Goal: Information Seeking & Learning: Learn about a topic

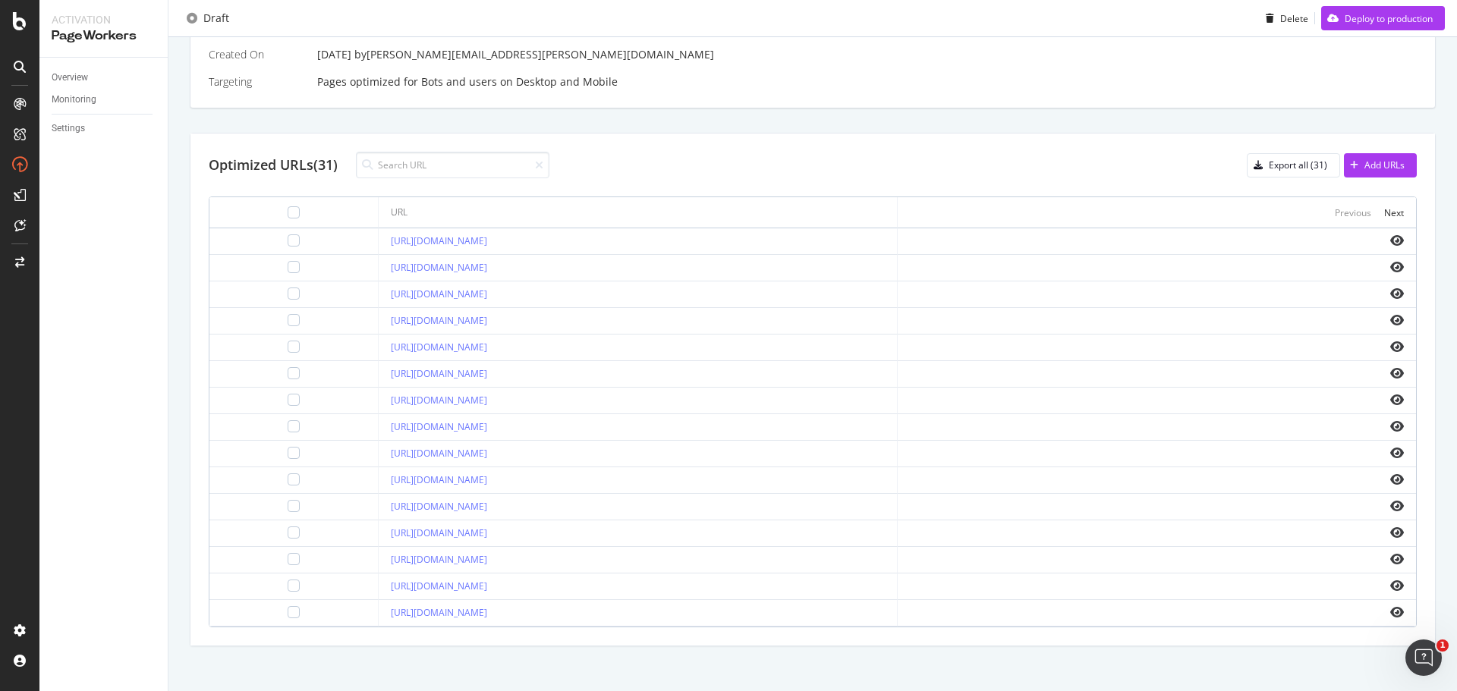
scroll to position [437, 0]
click at [1390, 238] on icon "eye" at bounding box center [1397, 241] width 14 height 12
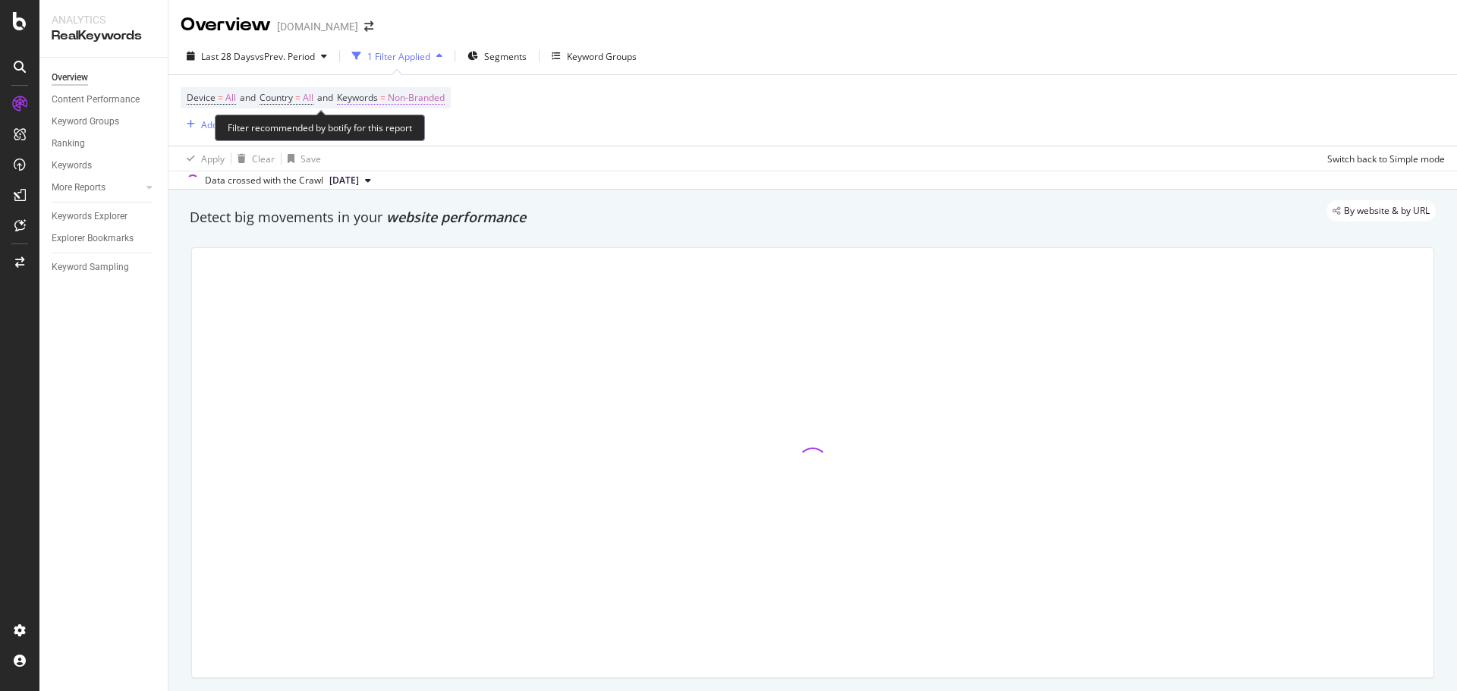
click at [423, 103] on span "Non-Branded" at bounding box center [416, 97] width 57 height 21
click at [408, 125] on div "Non-Branded" at bounding box center [399, 133] width 81 height 23
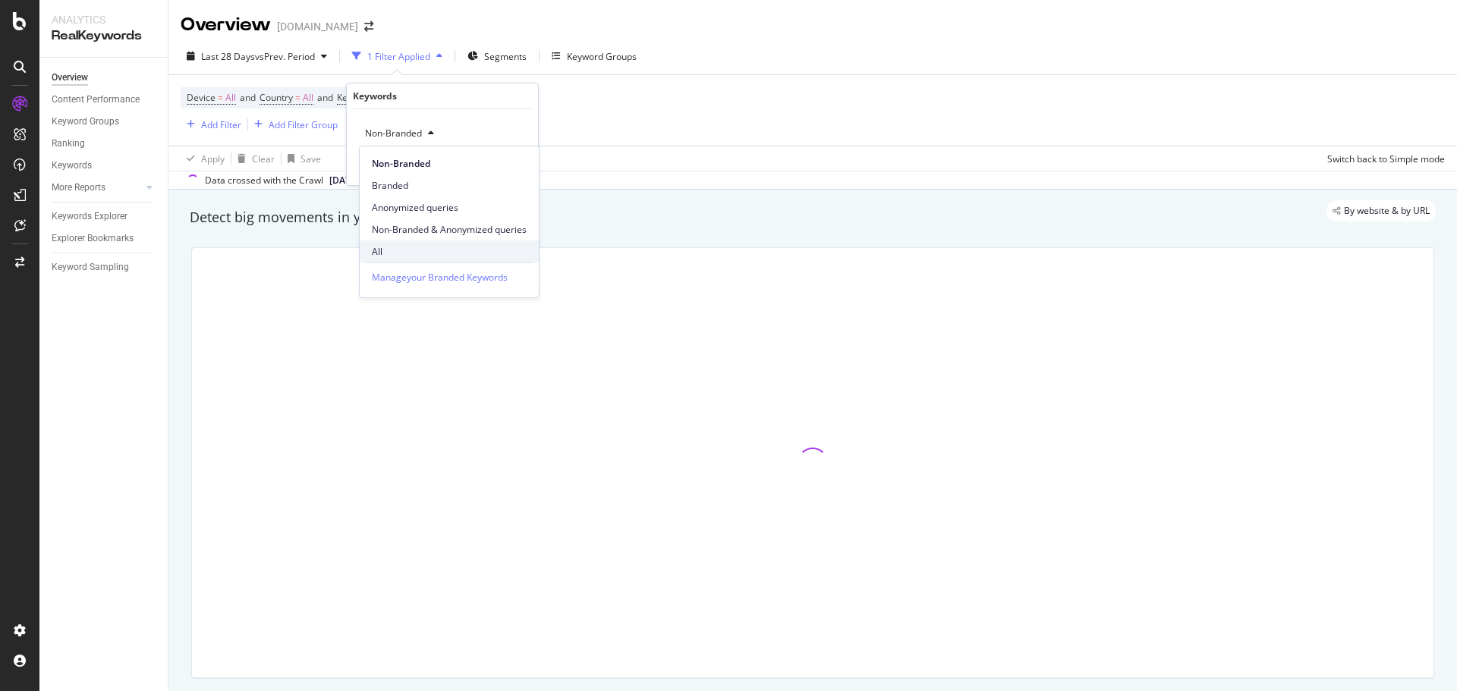
click at [414, 247] on span "All" at bounding box center [449, 252] width 155 height 14
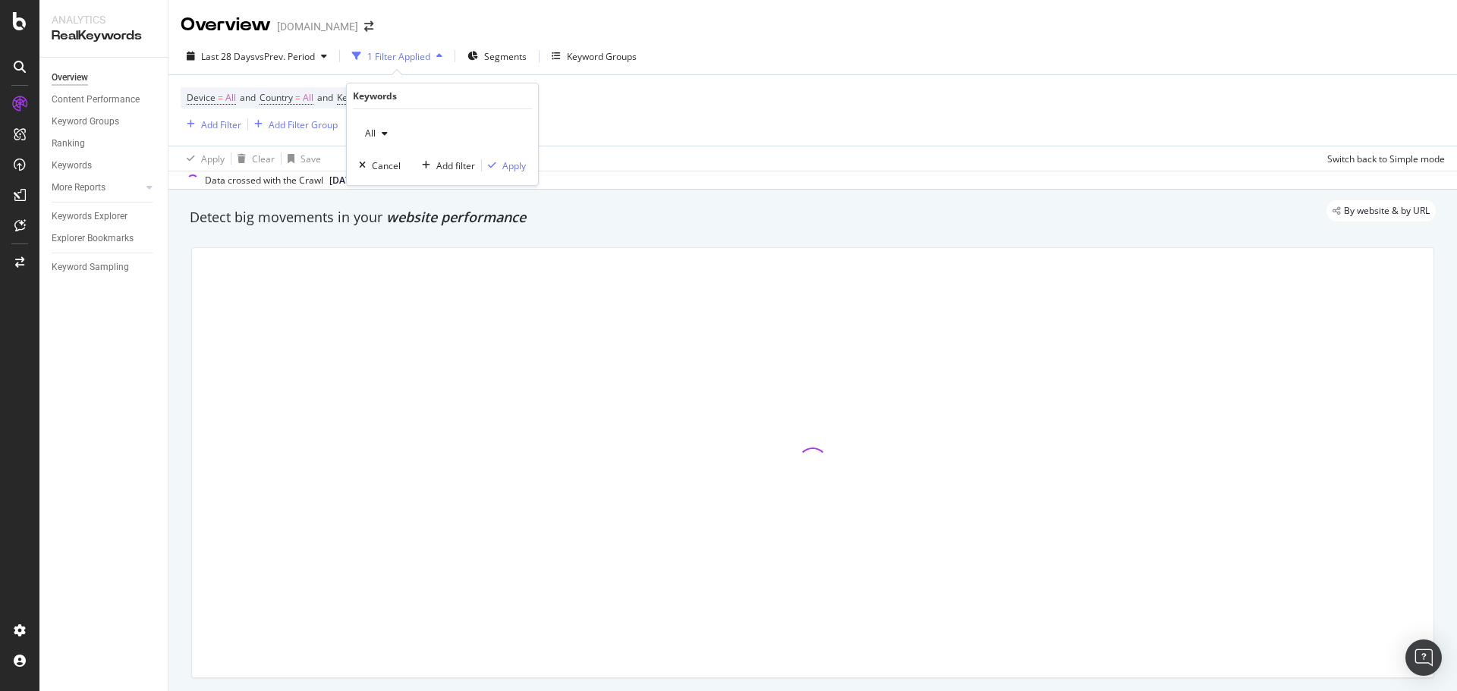
click at [512, 156] on div "All Cancel Add filter Apply" at bounding box center [442, 147] width 191 height 76
click at [511, 161] on div "Apply" at bounding box center [514, 165] width 24 height 13
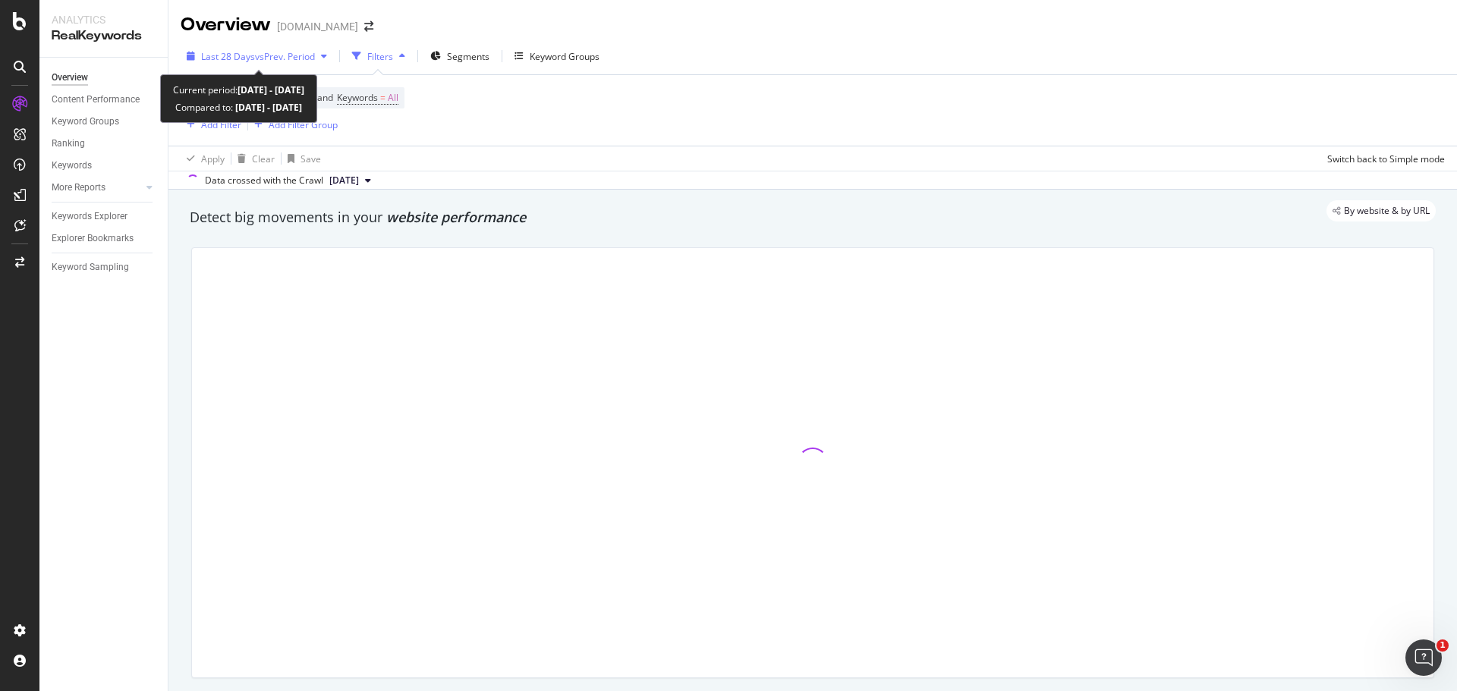
click at [276, 52] on span "vs Prev. Period" at bounding box center [285, 56] width 60 height 13
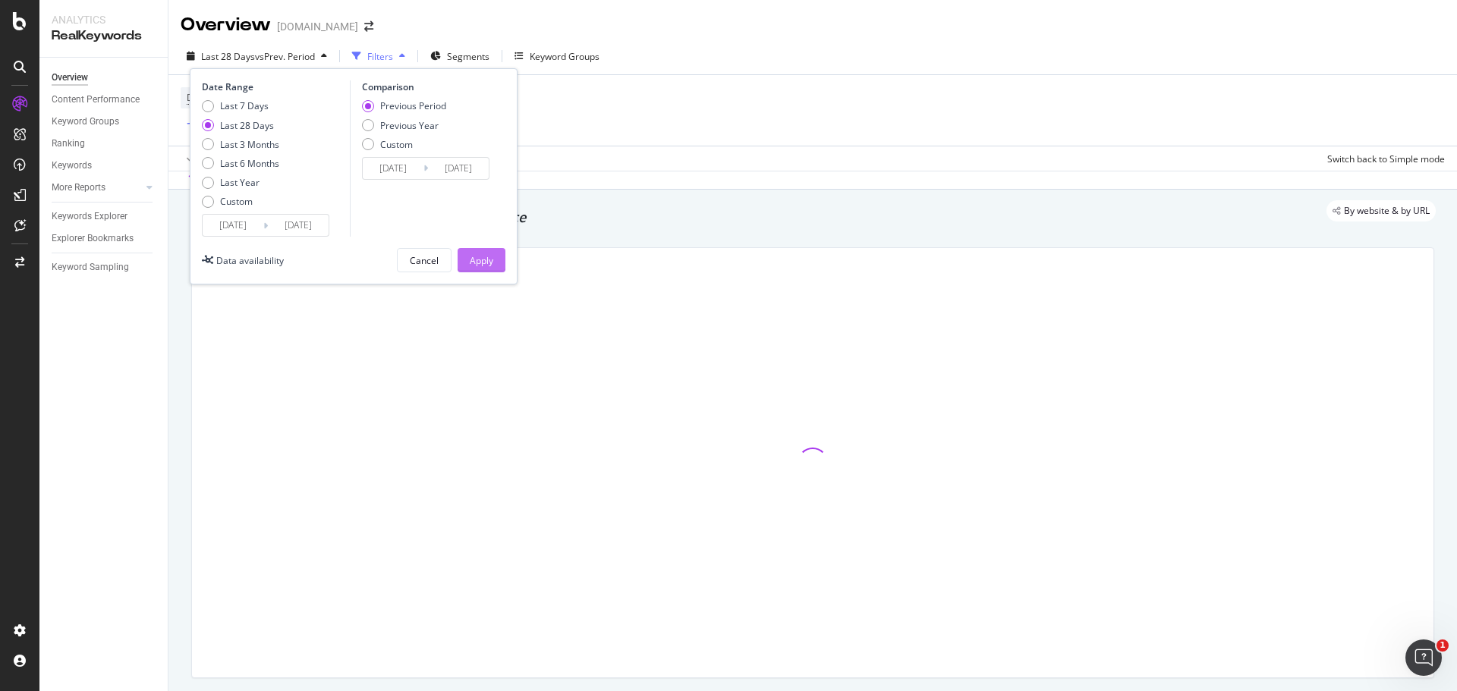
click at [491, 255] on div "Apply" at bounding box center [482, 260] width 24 height 23
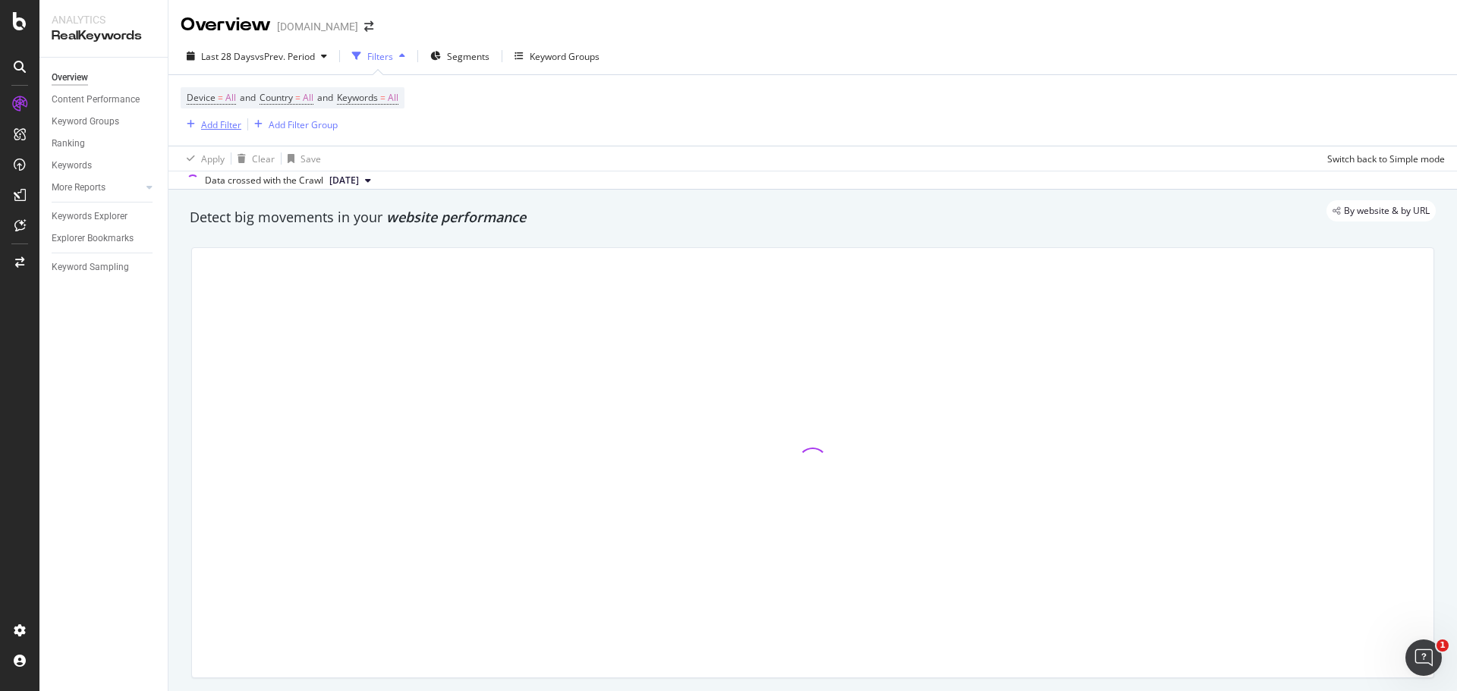
click at [217, 116] on div "Add Filter" at bounding box center [211, 124] width 61 height 17
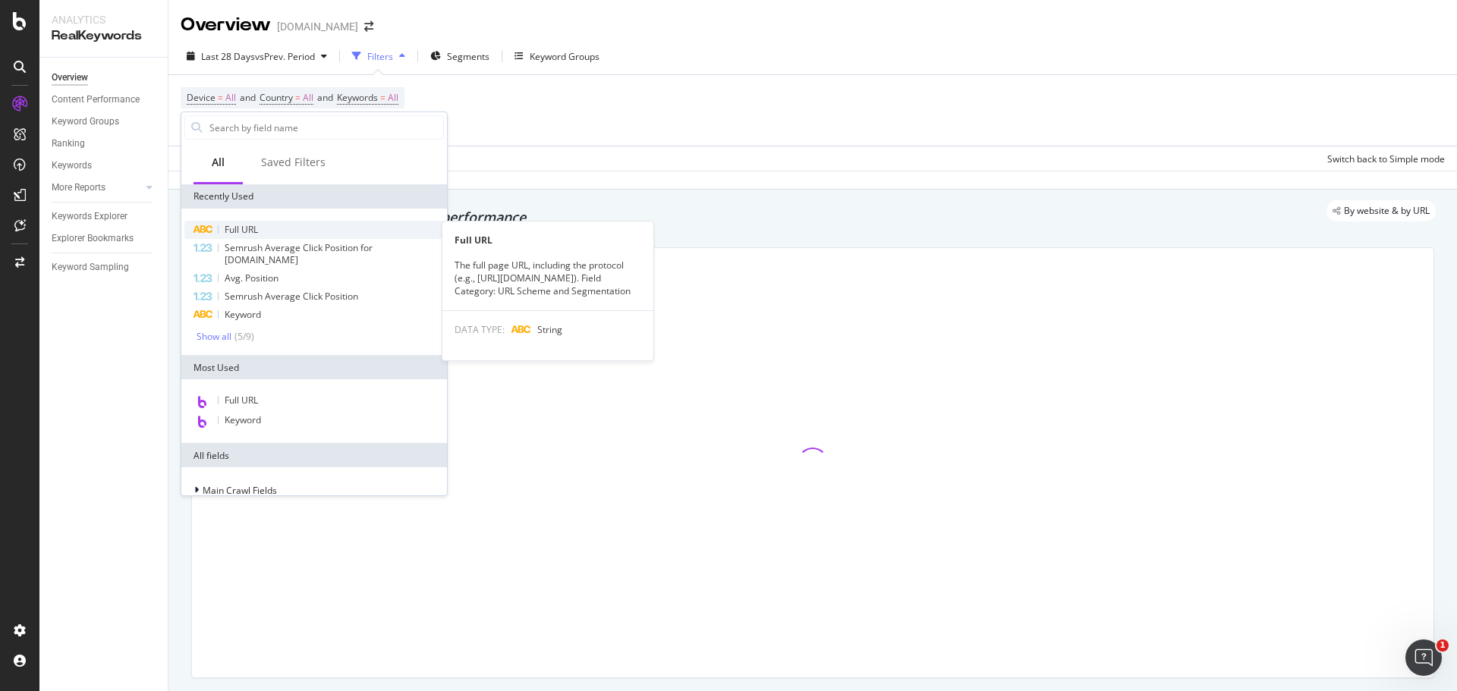
click at [295, 231] on div "Full URL" at bounding box center [314, 230] width 260 height 18
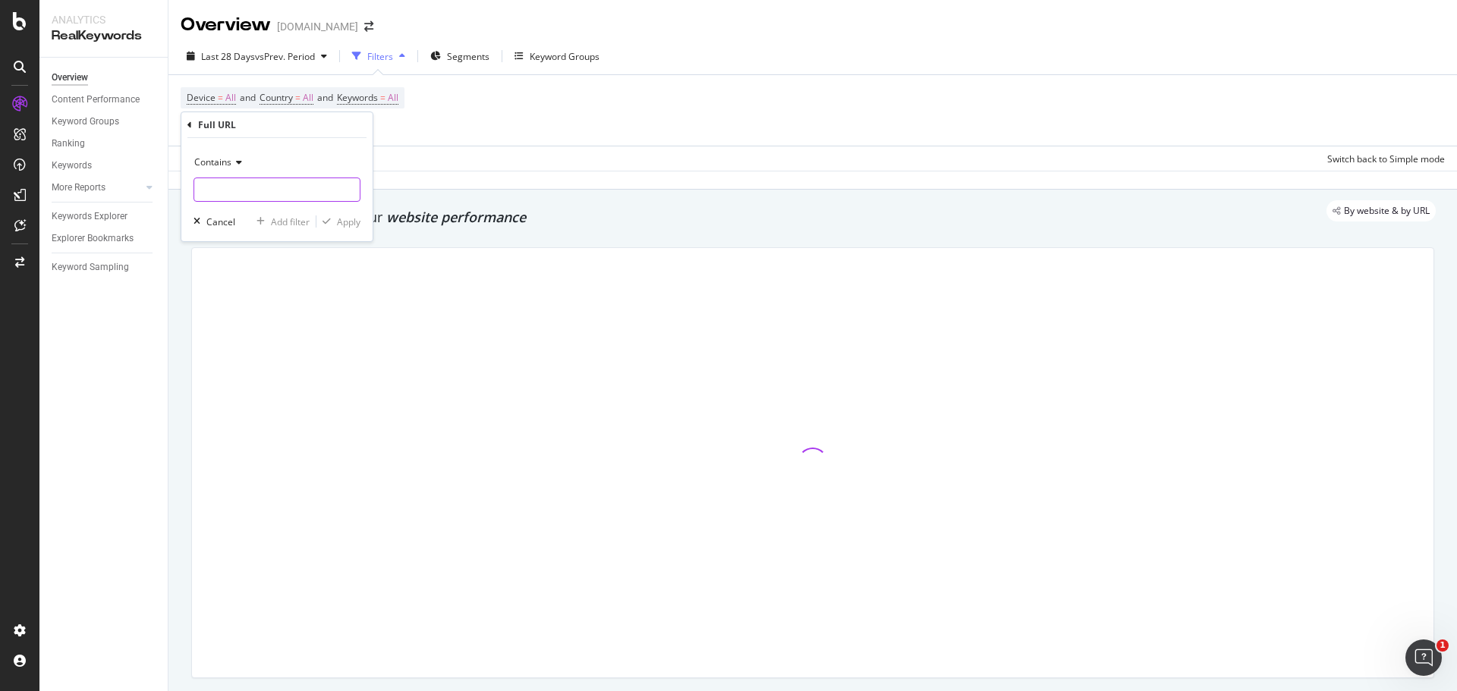
click at [269, 200] on input "text" at bounding box center [276, 190] width 165 height 24
type input "t"
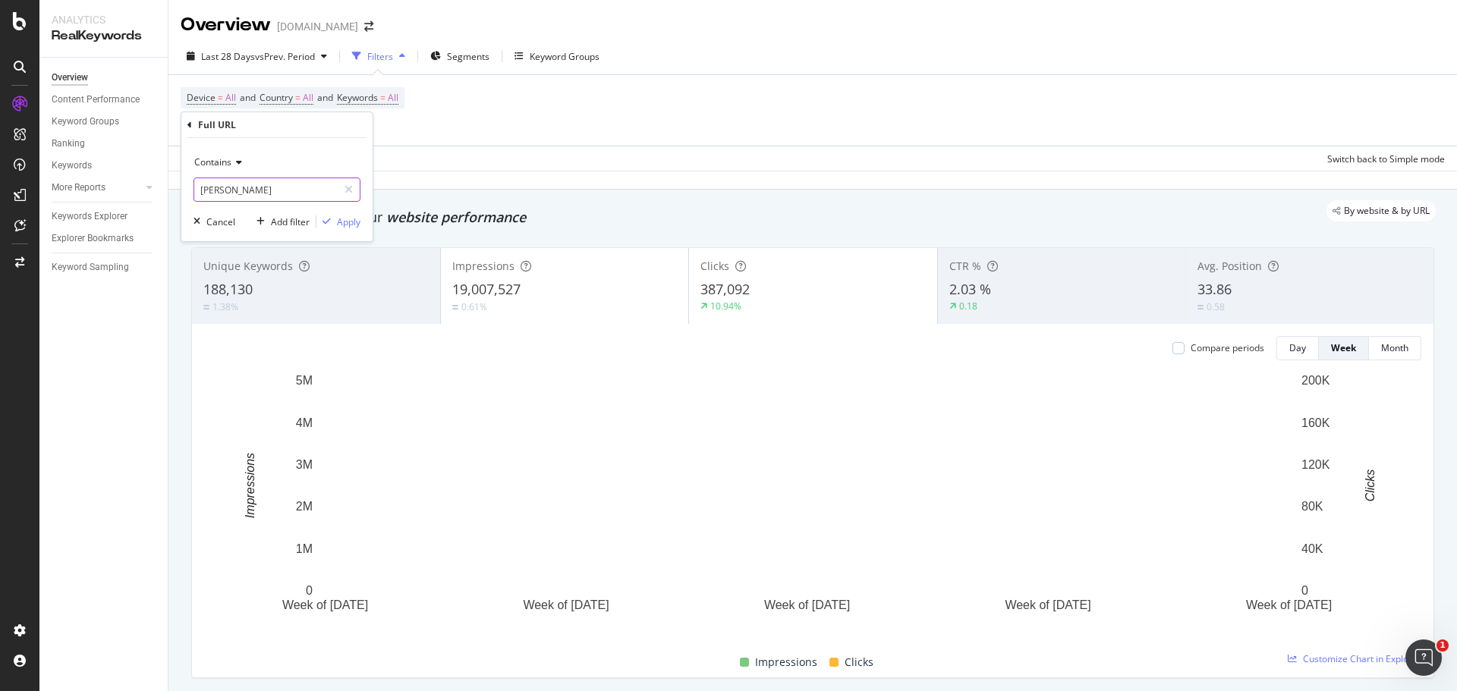
type input "stories"
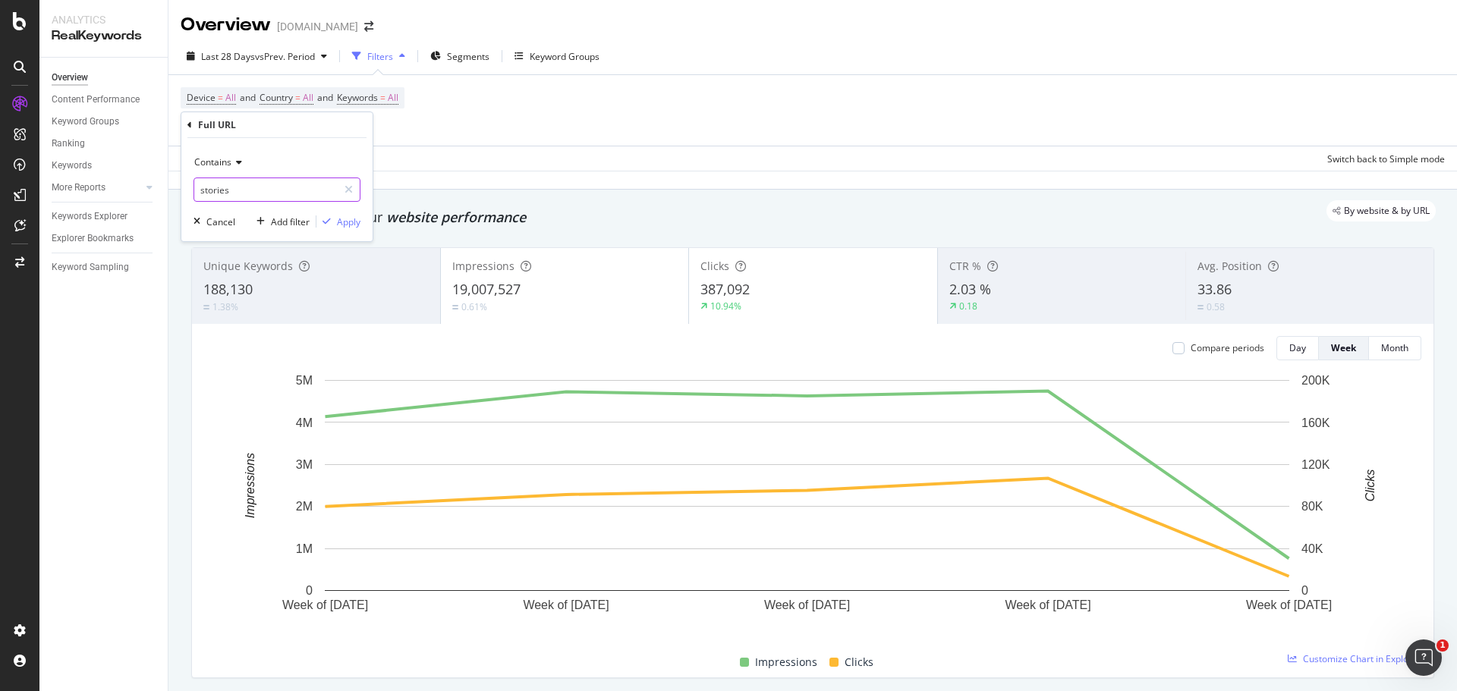
click at [199, 189] on input "stories" at bounding box center [265, 190] width 143 height 24
click at [200, 194] on input "stories" at bounding box center [265, 190] width 143 height 24
type input "/stories"
click at [350, 223] on div "Apply" at bounding box center [349, 222] width 24 height 13
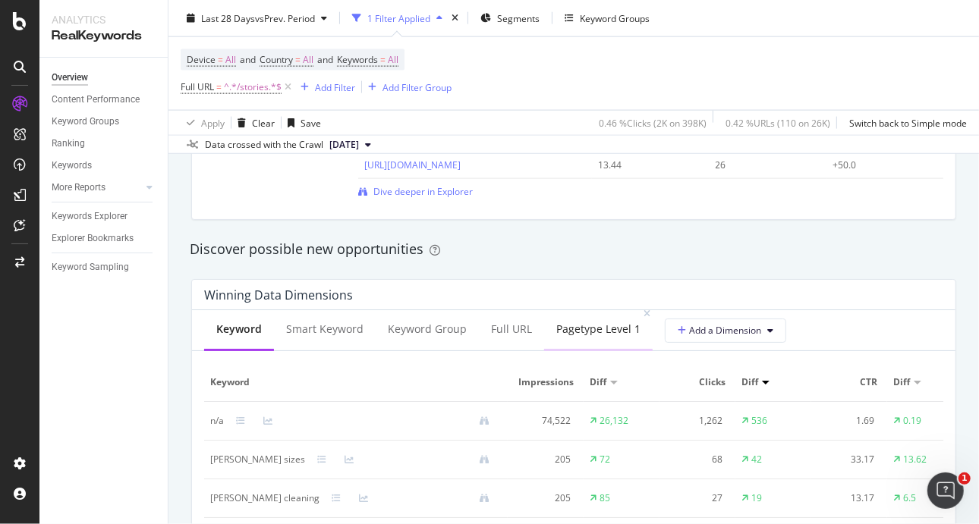
scroll to position [1290, 0]
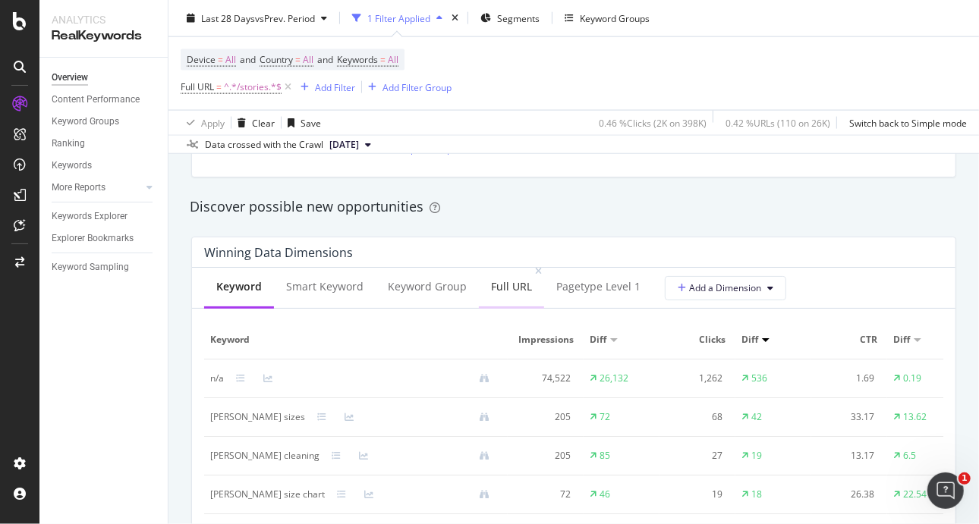
click at [513, 291] on div "Full URL" at bounding box center [511, 286] width 41 height 15
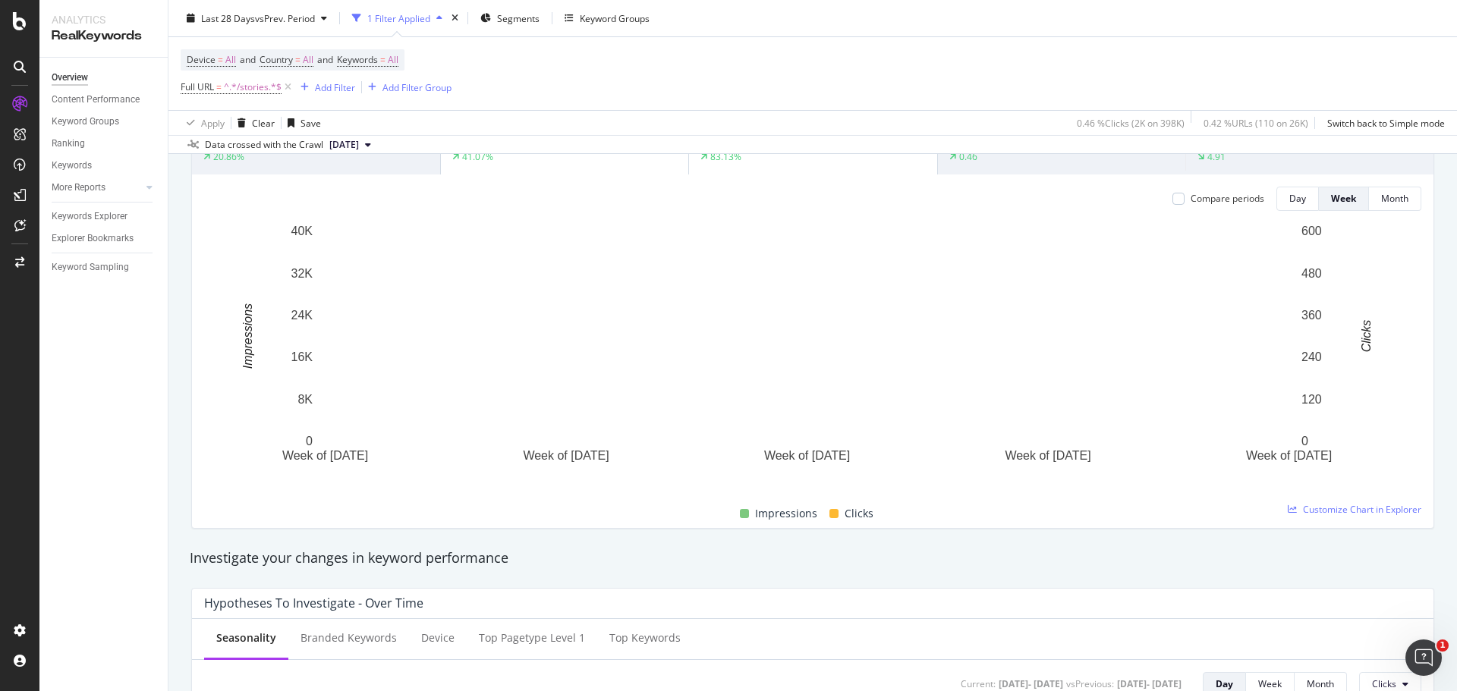
scroll to position [0, 0]
